Goal: Task Accomplishment & Management: Use online tool/utility

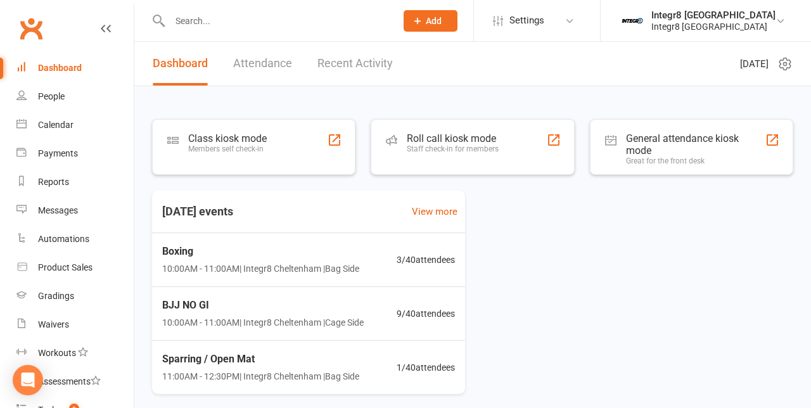
click at [287, 149] on div "Class kiosk mode Members self check-in" at bounding box center [253, 147] width 203 height 56
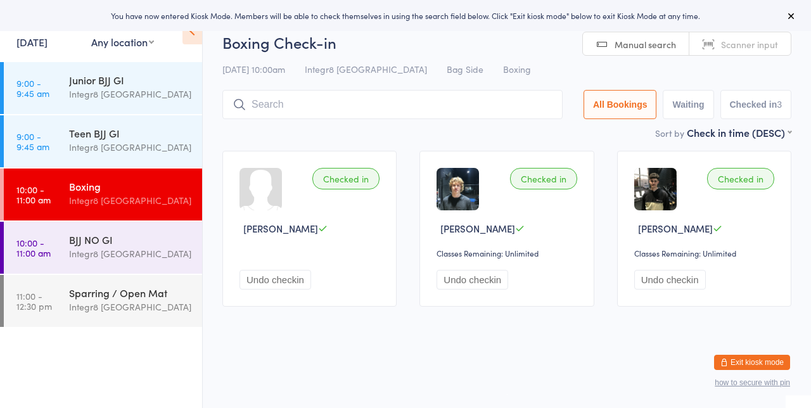
click at [475, 361] on html "You have now entered Kiosk Mode. Members will be able to check themselves in us…" at bounding box center [405, 204] width 811 height 408
click at [141, 307] on div "Integr8 [GEOGRAPHIC_DATA]" at bounding box center [130, 307] width 122 height 15
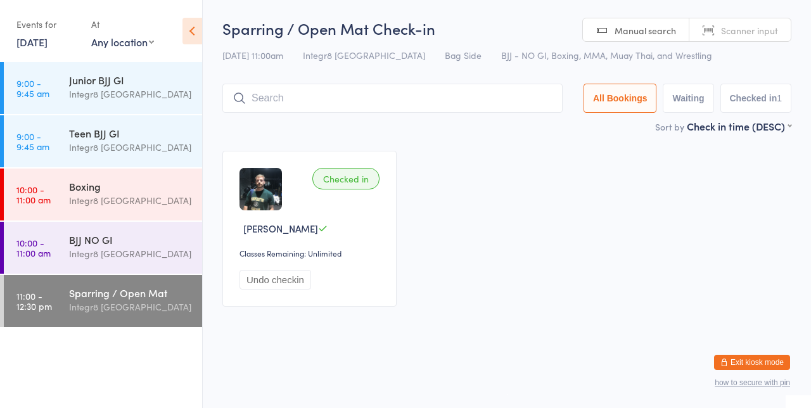
click at [602, 176] on div "Checked in [PERSON_NAME] Classes Remaining: Unlimited Undo checkin" at bounding box center [507, 228] width 592 height 179
click at [154, 298] on div "Sparring / Open Mat" at bounding box center [130, 293] width 122 height 14
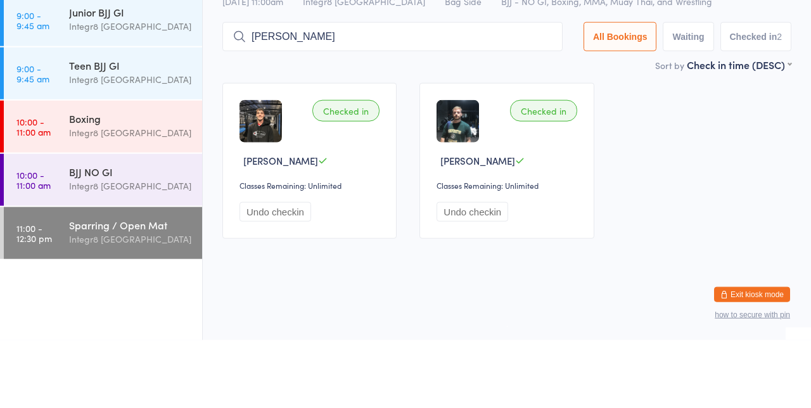
type input "[PERSON_NAME]"
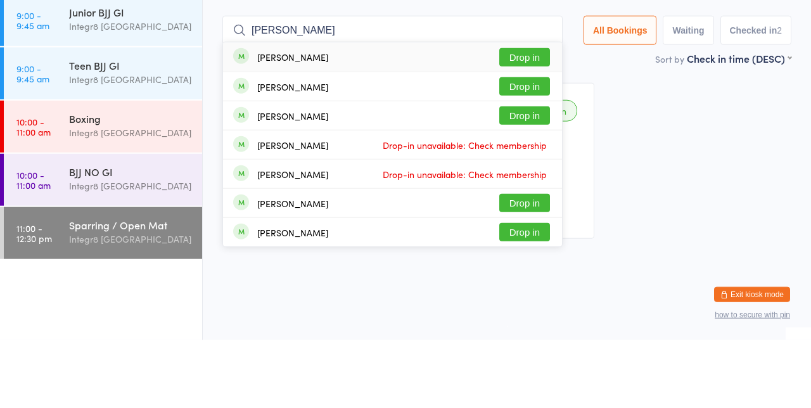
click at [539, 158] on button "Drop in" at bounding box center [525, 154] width 51 height 18
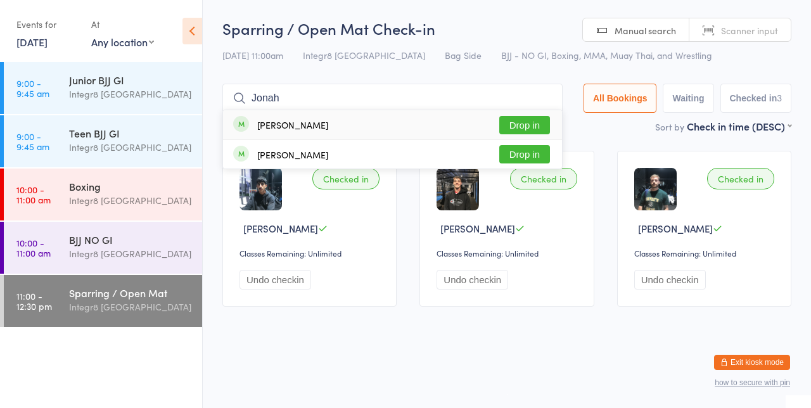
type input "Jonah"
click at [539, 124] on button "Drop in" at bounding box center [525, 125] width 51 height 18
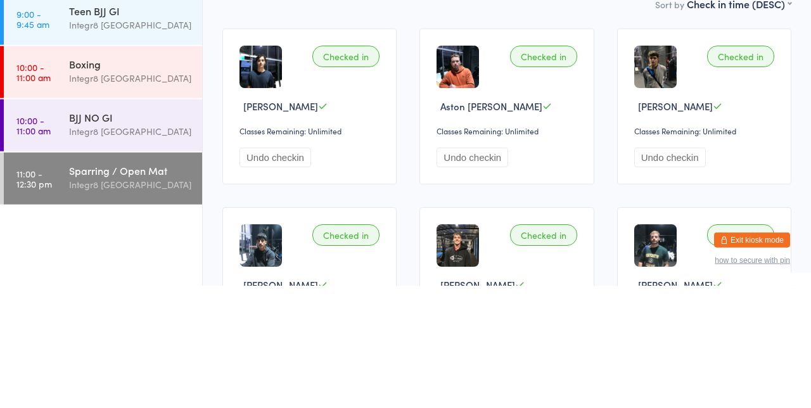
click at [135, 255] on div "Integr8 [GEOGRAPHIC_DATA]" at bounding box center [130, 254] width 122 height 15
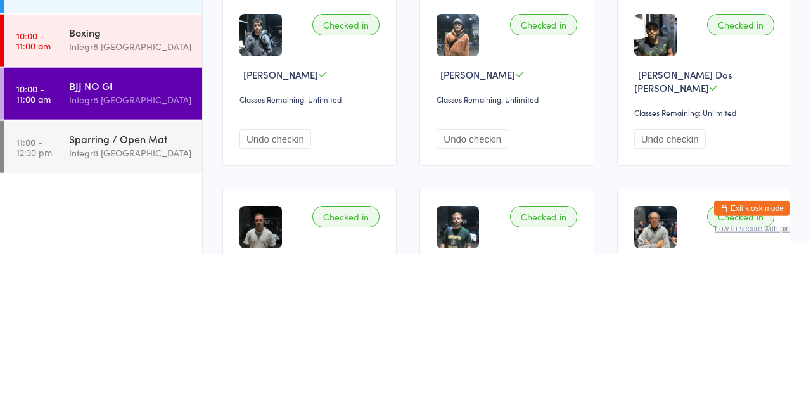
click at [140, 308] on div "Integr8 [GEOGRAPHIC_DATA]" at bounding box center [130, 307] width 122 height 15
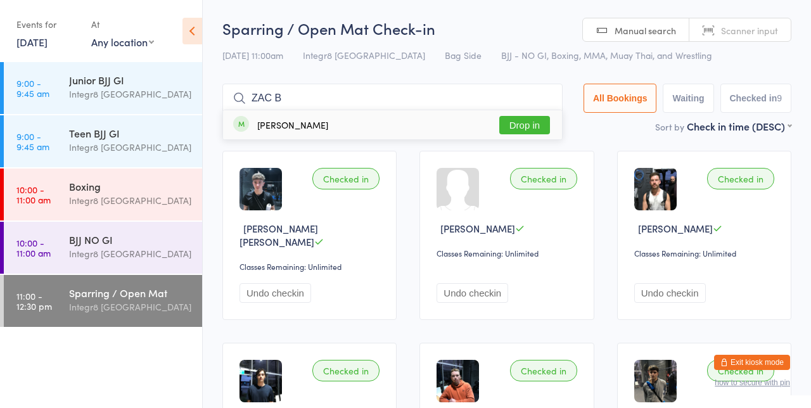
type input "ZAC B"
click at [530, 124] on button "Drop in" at bounding box center [525, 125] width 51 height 18
